Goal: Task Accomplishment & Management: Use online tool/utility

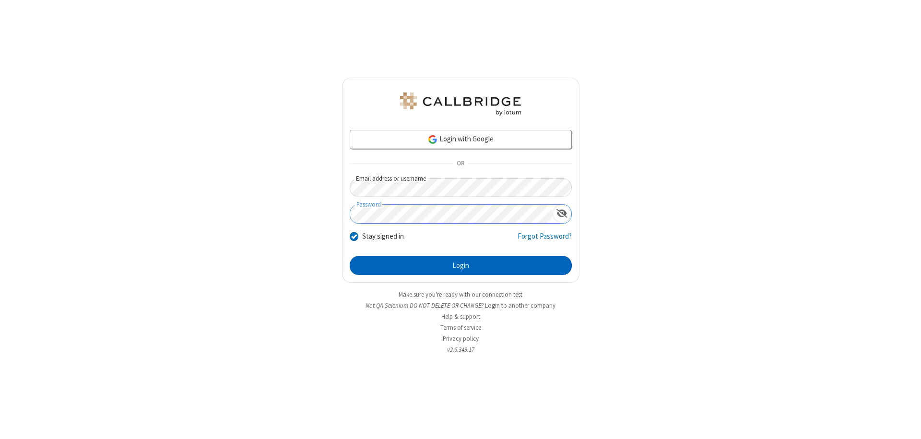
click at [461, 266] on button "Login" at bounding box center [461, 265] width 222 height 19
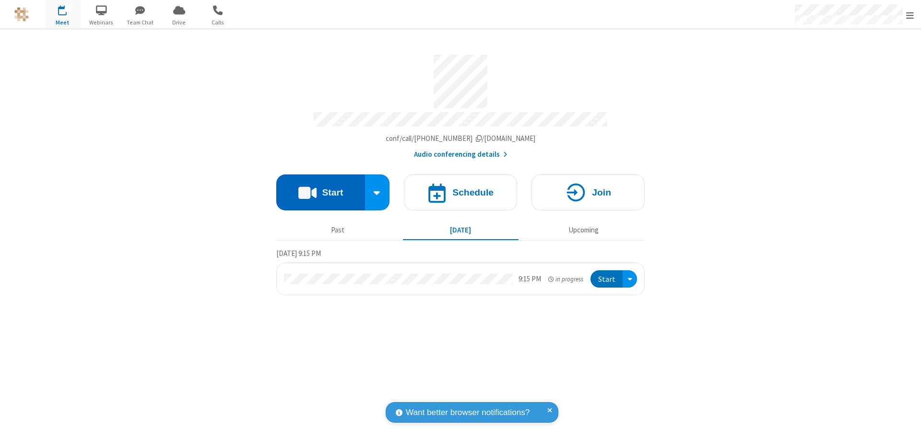
click at [320, 188] on button "Start" at bounding box center [320, 193] width 89 height 36
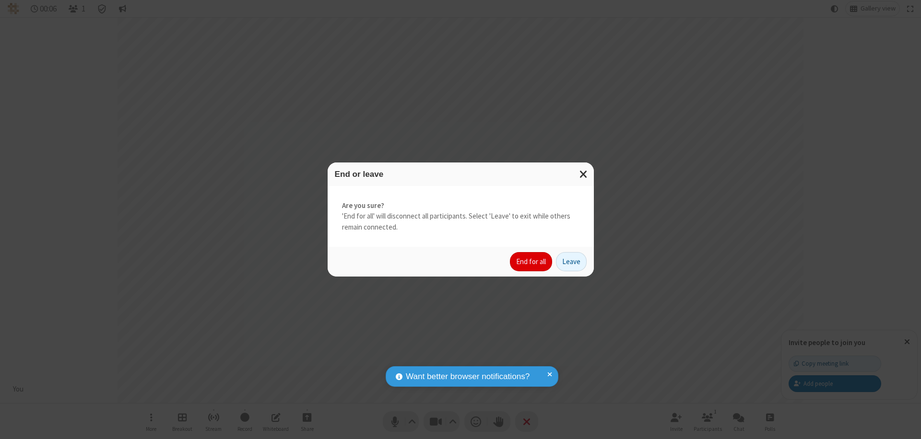
click at [532, 262] on button "End for all" at bounding box center [531, 261] width 42 height 19
